Goal: Task Accomplishment & Management: Manage account settings

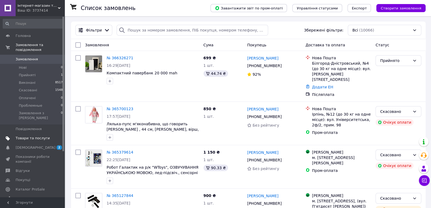
click at [32, 136] on span "Товари та послуги" at bounding box center [33, 138] width 34 height 5
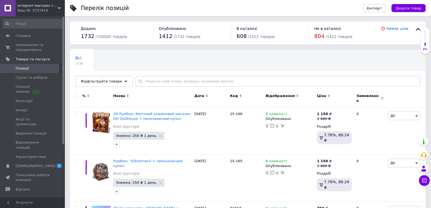
click at [76, 95] on input "checkbox" at bounding box center [76, 95] width 3 height 3
checkbox input "true"
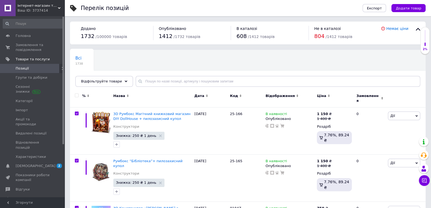
checkbox input "true"
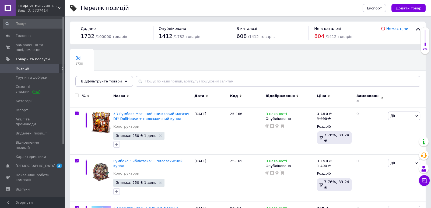
checkbox input "true"
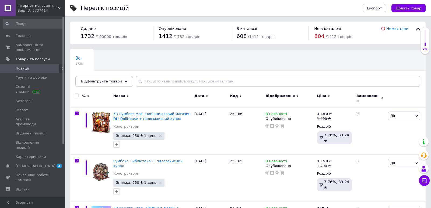
checkbox input "true"
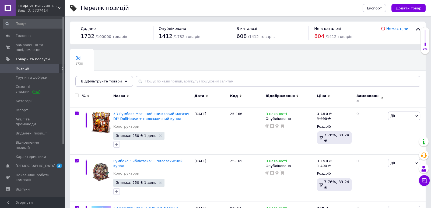
checkbox input "true"
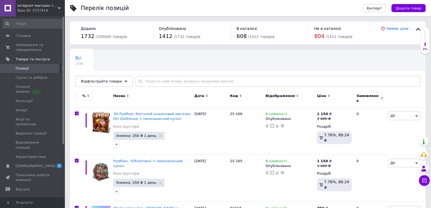
checkbox input "true"
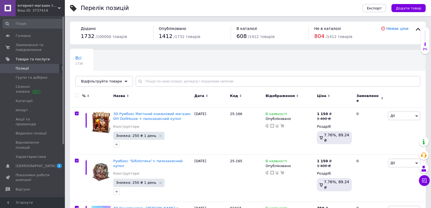
checkbox input "true"
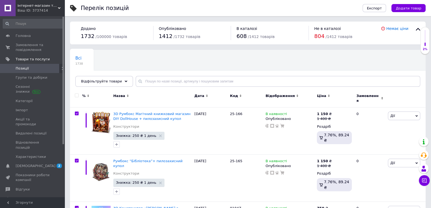
checkbox input "true"
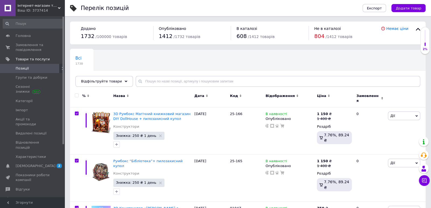
checkbox input "true"
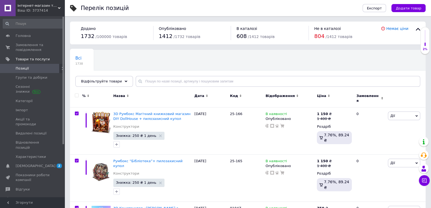
checkbox input "true"
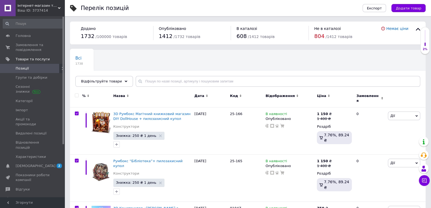
checkbox input "true"
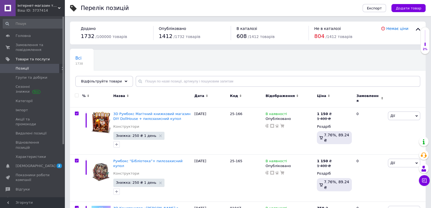
checkbox input "true"
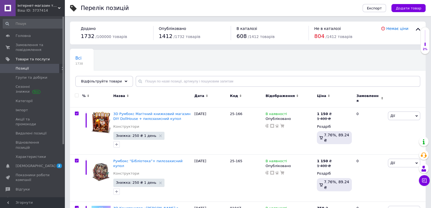
checkbox input "true"
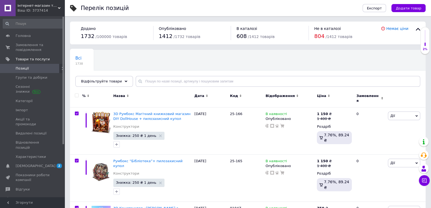
checkbox input "true"
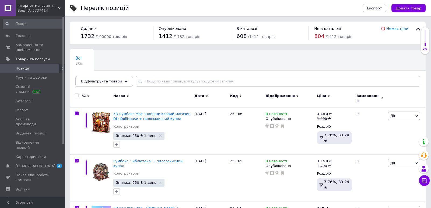
checkbox input "true"
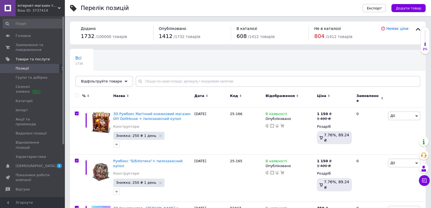
checkbox input "true"
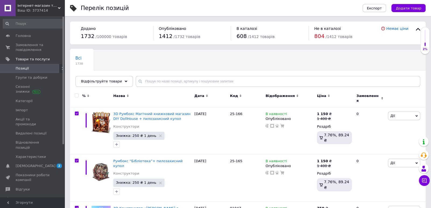
checkbox input "true"
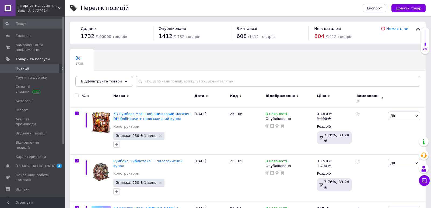
checkbox input "true"
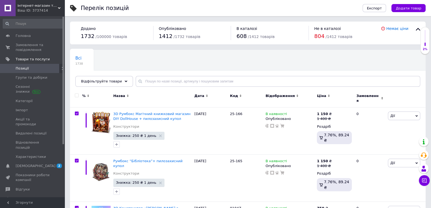
checkbox input "true"
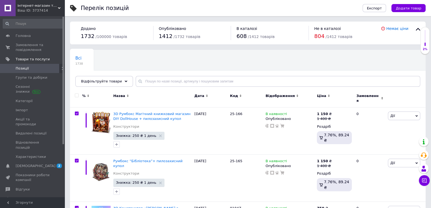
checkbox input "true"
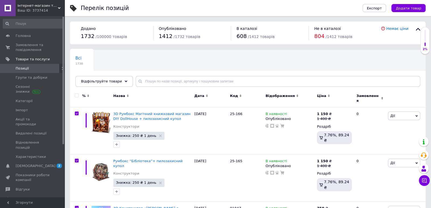
checkbox input "true"
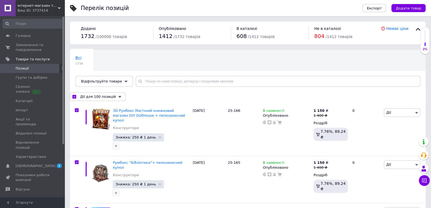
click at [118, 75] on div "Всі 1738 Ok Відфільтровано... Зберегти" at bounding box center [248, 71] width 356 height 44
click at [117, 78] on div "Відфільтруйте товари" at bounding box center [104, 81] width 58 height 11
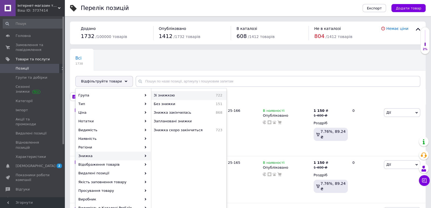
click at [188, 96] on span "Зі знижкою" at bounding box center [178, 95] width 48 height 5
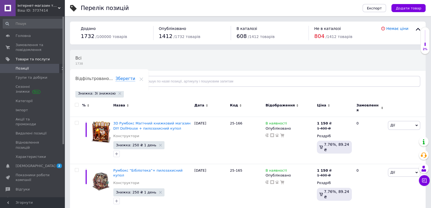
checkbox input "false"
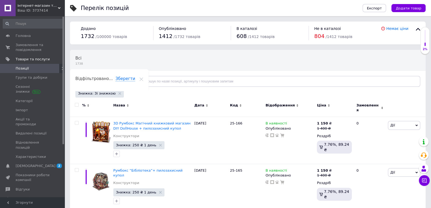
checkbox input "false"
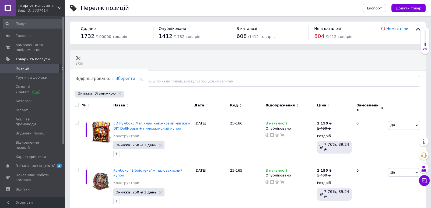
checkbox input "false"
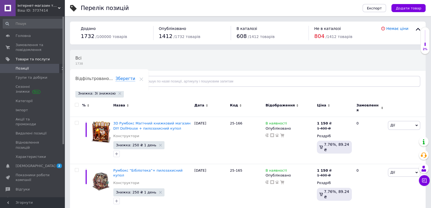
click at [77, 105] on input "checkbox" at bounding box center [76, 104] width 3 height 3
checkbox input "true"
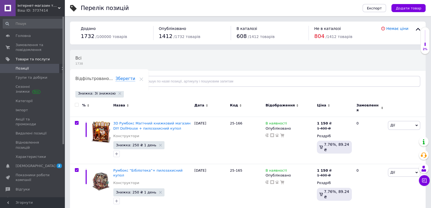
checkbox input "true"
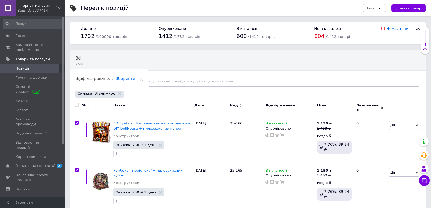
checkbox input "true"
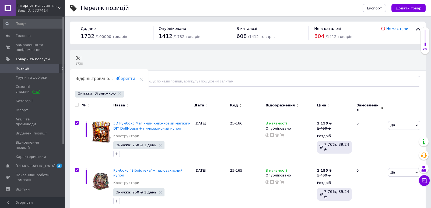
checkbox input "true"
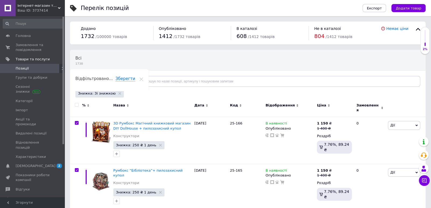
checkbox input "true"
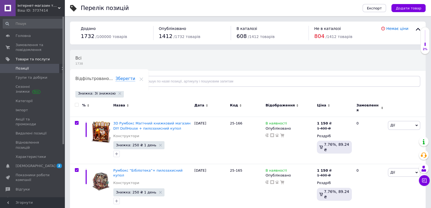
checkbox input "true"
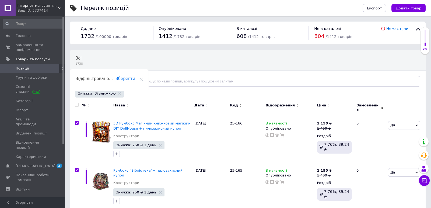
checkbox input "true"
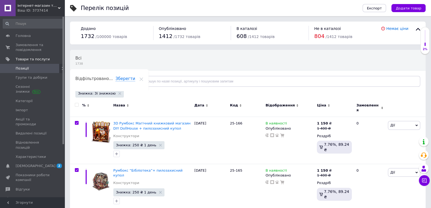
checkbox input "true"
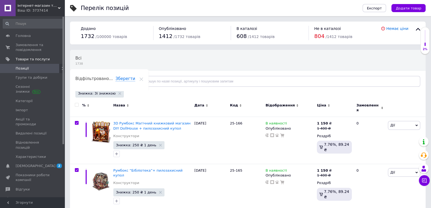
checkbox input "true"
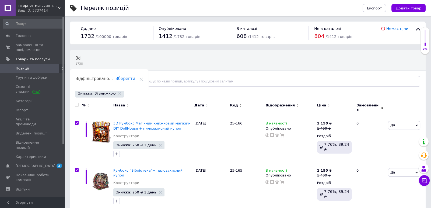
checkbox input "true"
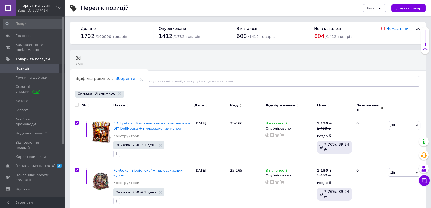
checkbox input "true"
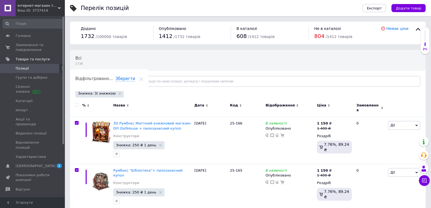
checkbox input "true"
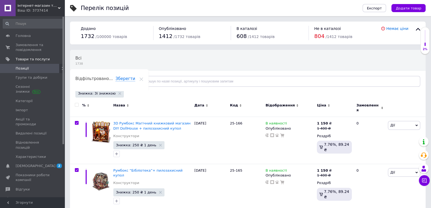
checkbox input "true"
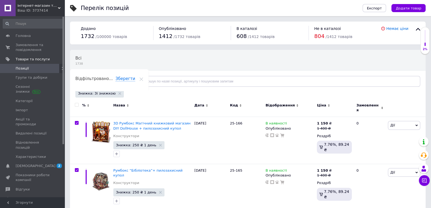
checkbox input "true"
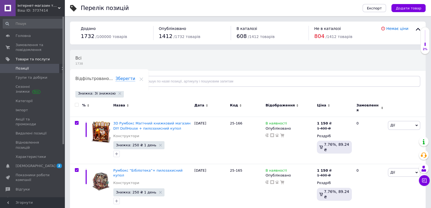
checkbox input "true"
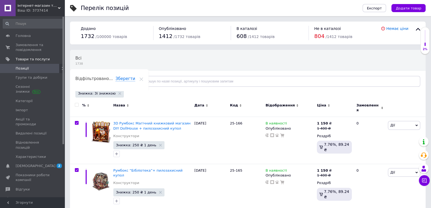
checkbox input "true"
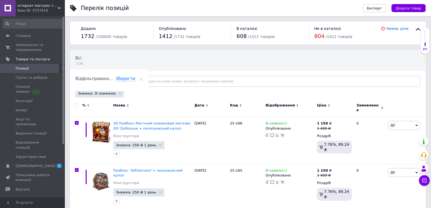
checkbox input "true"
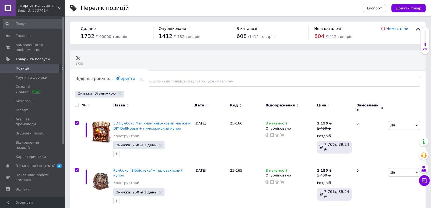
checkbox input "true"
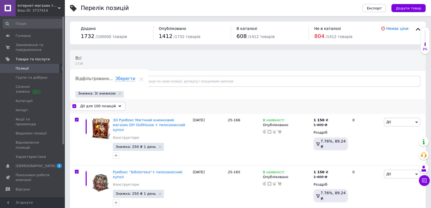
click at [105, 104] on span "Дії для 100 позицій" at bounding box center [98, 106] width 36 height 5
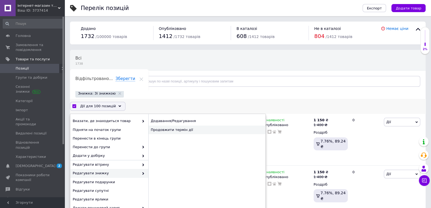
click at [180, 130] on div "Продовжити термін дії" at bounding box center [206, 129] width 117 height 9
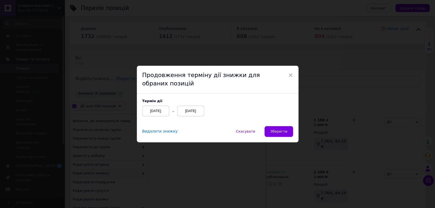
click at [189, 108] on div "[DATE]" at bounding box center [190, 110] width 27 height 11
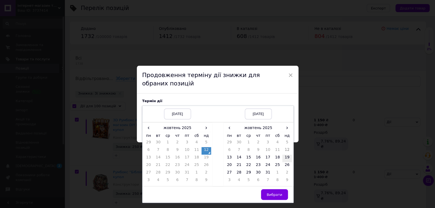
click at [287, 156] on td "19" at bounding box center [287, 158] width 10 height 8
click at [273, 193] on span "Вибрати" at bounding box center [274, 194] width 16 height 4
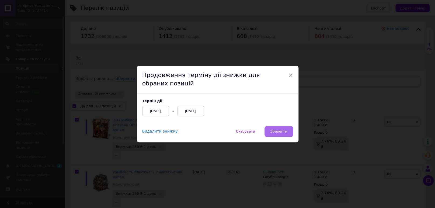
click at [275, 129] on button "Зберегти" at bounding box center [278, 131] width 28 height 11
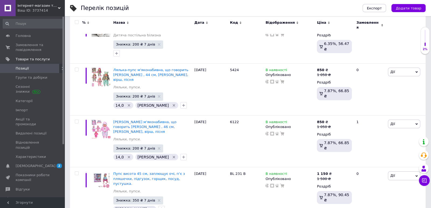
scroll to position [4550, 0]
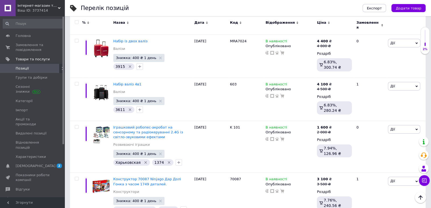
scroll to position [4483, 0]
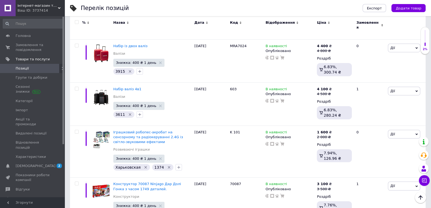
click at [77, 22] on input "checkbox" at bounding box center [76, 21] width 3 height 3
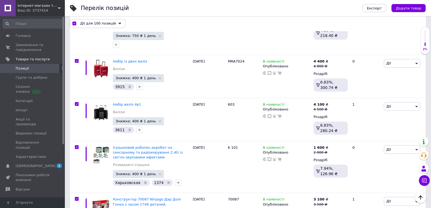
scroll to position [4494, 0]
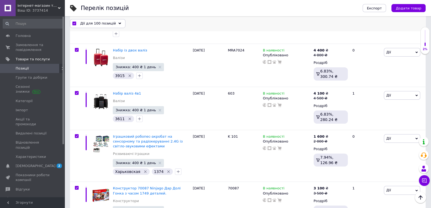
click at [98, 24] on span "Дії для 100 позицій" at bounding box center [98, 23] width 36 height 5
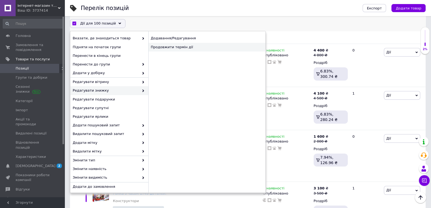
click at [177, 48] on div "Продовжити термін дії" at bounding box center [206, 47] width 117 height 9
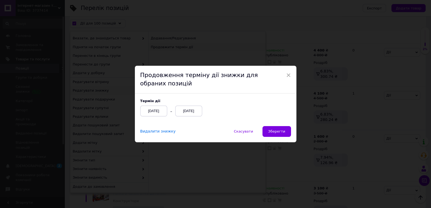
scroll to position [4480, 0]
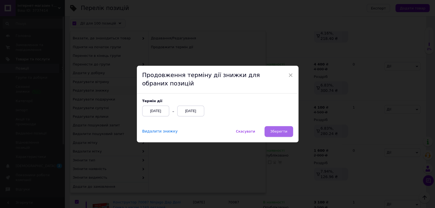
click at [285, 130] on span "Зберегти" at bounding box center [278, 131] width 17 height 4
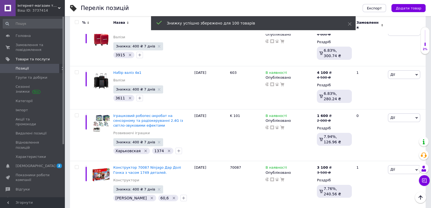
scroll to position [4483, 0]
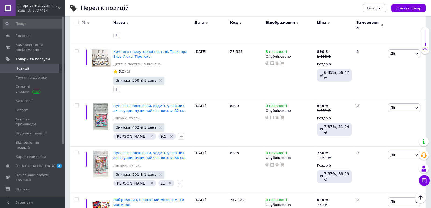
click at [76, 22] on input "checkbox" at bounding box center [76, 21] width 3 height 3
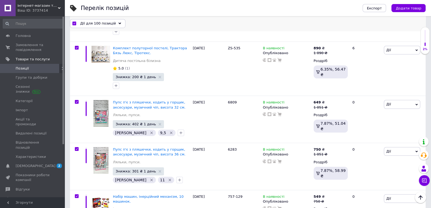
scroll to position [4501, 0]
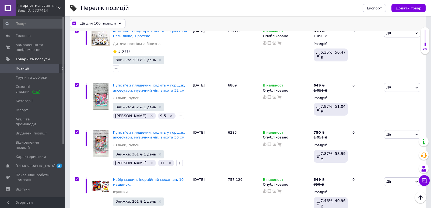
click at [98, 24] on span "Дії для 100 позицій" at bounding box center [98, 23] width 36 height 5
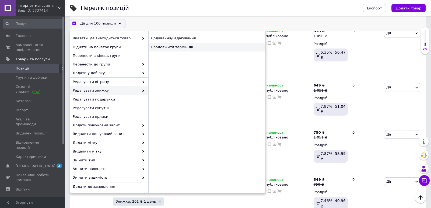
click at [184, 48] on div "Продовжити термін дії" at bounding box center [206, 47] width 117 height 9
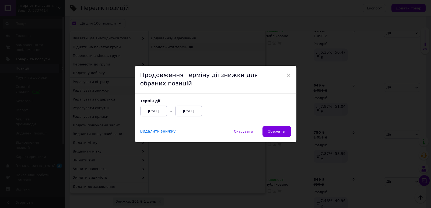
scroll to position [4486, 0]
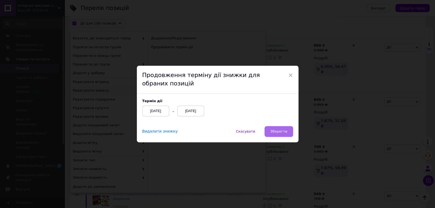
click at [280, 132] on span "Зберегти" at bounding box center [278, 131] width 17 height 4
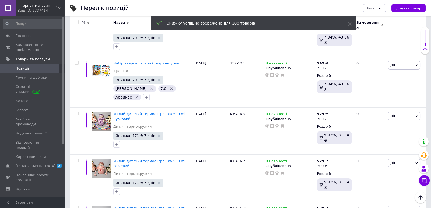
scroll to position [4729, 0]
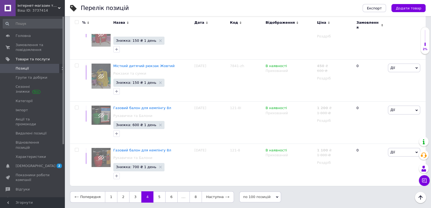
scroll to position [4526, 0]
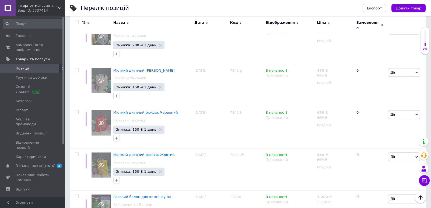
click at [74, 22] on div at bounding box center [76, 22] width 11 height 4
click at [78, 22] on input "checkbox" at bounding box center [76, 21] width 3 height 3
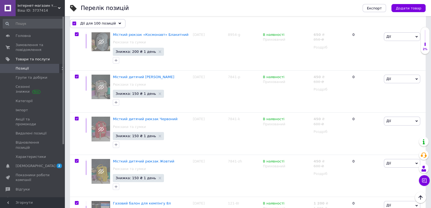
scroll to position [4530, 0]
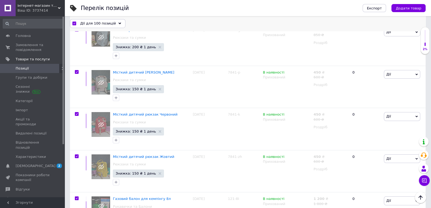
click at [101, 21] on span "Дії для 100 позицій" at bounding box center [98, 23] width 36 height 5
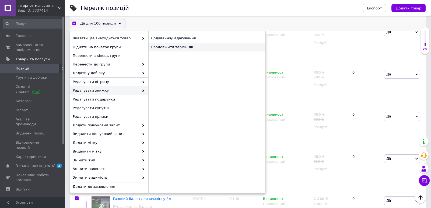
click at [185, 44] on div "Продовжити термін дії" at bounding box center [206, 47] width 117 height 9
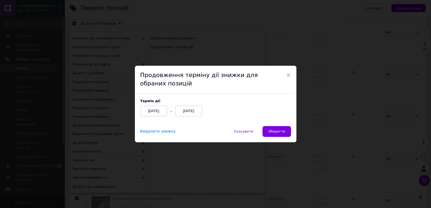
scroll to position [4516, 0]
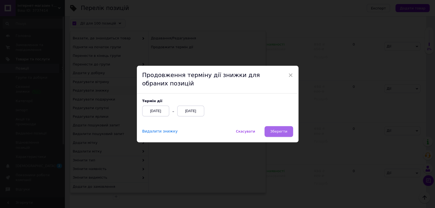
click at [281, 129] on button "Зберегти" at bounding box center [278, 131] width 28 height 11
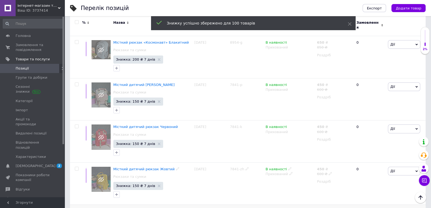
scroll to position [4526, 0]
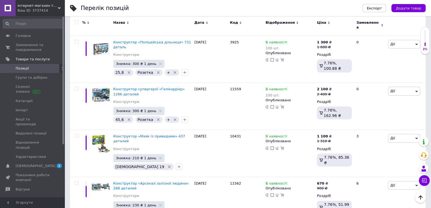
click at [77, 22] on input "checkbox" at bounding box center [76, 21] width 3 height 3
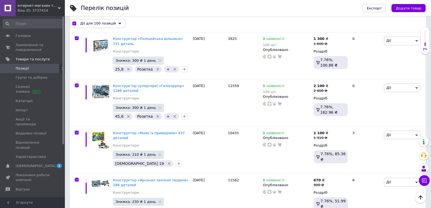
scroll to position [4534, 0]
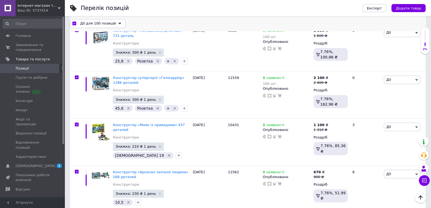
click at [104, 22] on span "Дії для 100 позицій" at bounding box center [98, 23] width 36 height 5
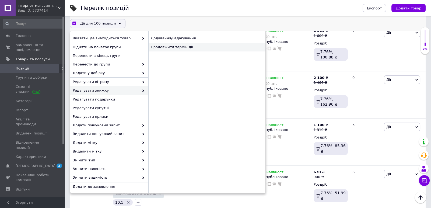
click at [174, 47] on div "Продовжити термін дії" at bounding box center [206, 47] width 117 height 9
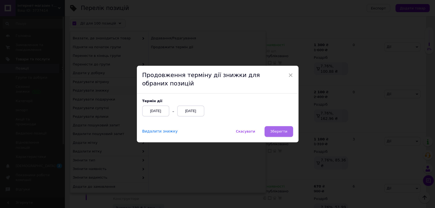
click at [279, 132] on span "Зберегти" at bounding box center [278, 131] width 17 height 4
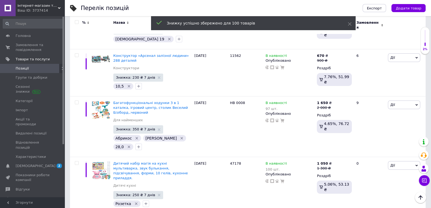
scroll to position [4662, 0]
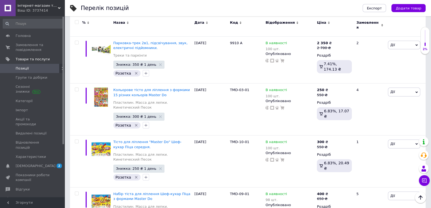
scroll to position [4529, 0]
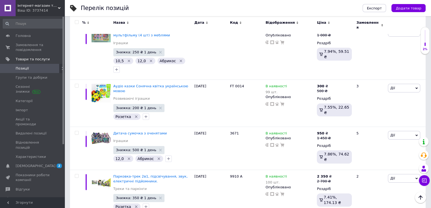
click at [76, 22] on input "checkbox" at bounding box center [76, 21] width 3 height 3
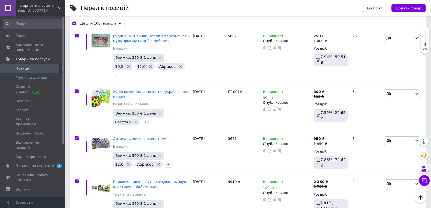
scroll to position [4564, 0]
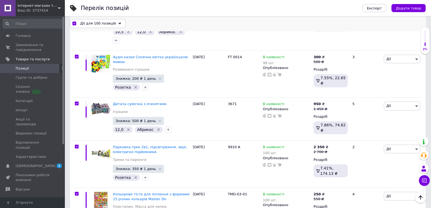
click at [108, 23] on span "Дії для 100 позицій" at bounding box center [98, 23] width 36 height 5
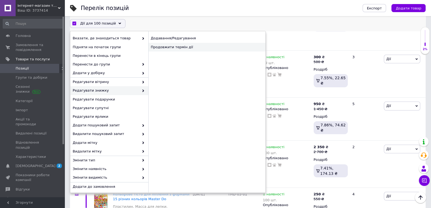
click at [162, 47] on div "Продовжити термін дії" at bounding box center [206, 47] width 117 height 9
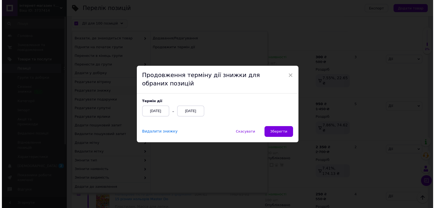
scroll to position [4550, 0]
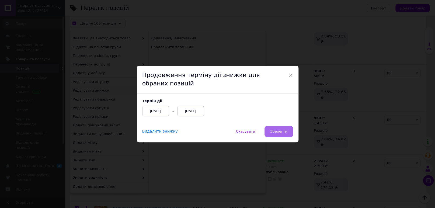
click at [280, 130] on span "Зберегти" at bounding box center [278, 131] width 17 height 4
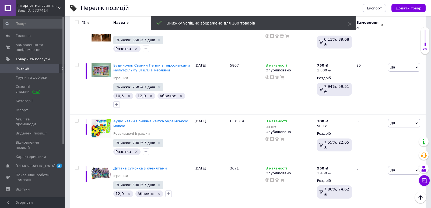
scroll to position [4529, 0]
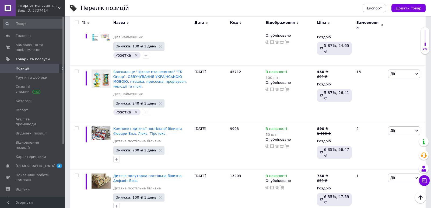
click at [76, 22] on input "checkbox" at bounding box center [76, 21] width 3 height 3
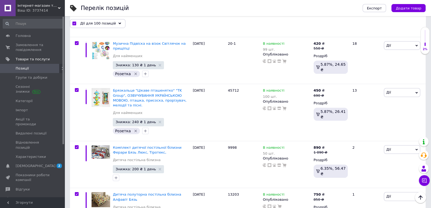
scroll to position [4580, 0]
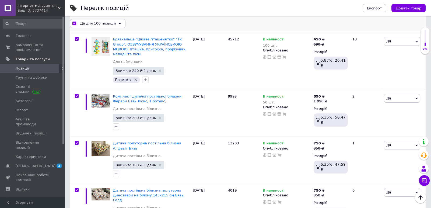
click at [103, 25] on span "Дії для 100 позицій" at bounding box center [98, 23] width 36 height 5
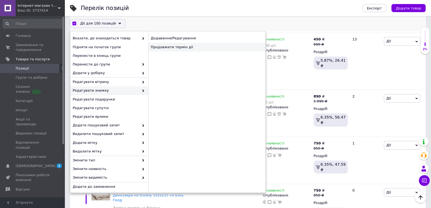
click at [164, 45] on div "Продовжити термін дії" at bounding box center [206, 47] width 117 height 9
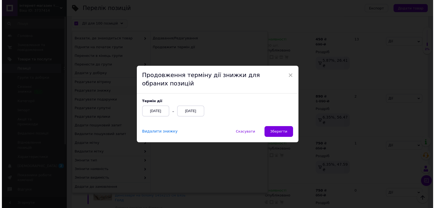
scroll to position [4566, 0]
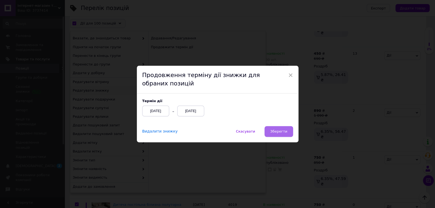
click at [283, 130] on span "Зберегти" at bounding box center [278, 131] width 17 height 4
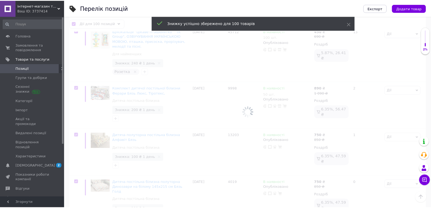
scroll to position [4558, 0]
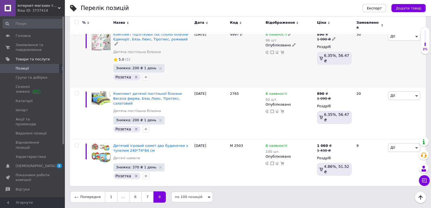
scroll to position [975, 0]
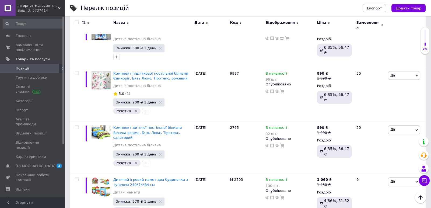
click at [75, 21] on input "checkbox" at bounding box center [76, 21] width 3 height 3
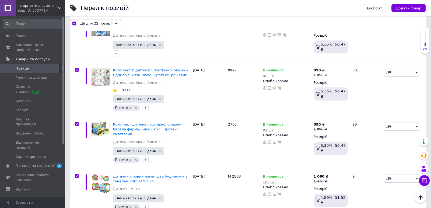
scroll to position [975, 0]
click at [103, 23] on span "Дії для 22 позиції" at bounding box center [96, 23] width 32 height 5
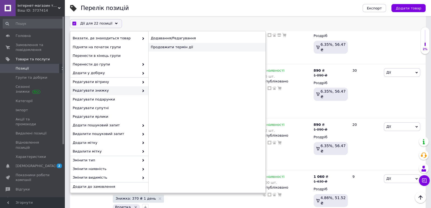
click at [173, 47] on div "Продовжити термін дії" at bounding box center [206, 47] width 117 height 9
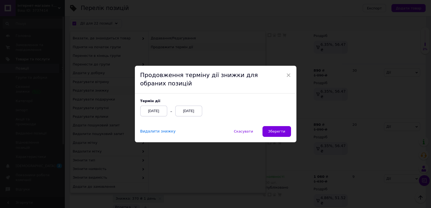
scroll to position [961, 0]
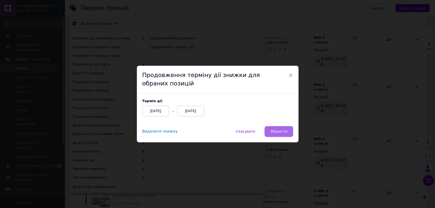
click at [283, 133] on span "Зберегти" at bounding box center [278, 131] width 17 height 4
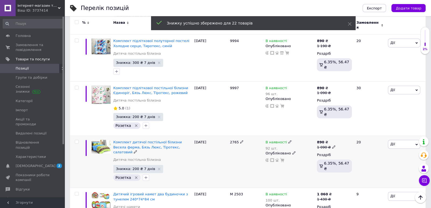
scroll to position [961, 0]
